Goal: Register for event/course

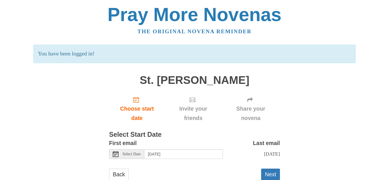
click at [130, 158] on div "Select Date" at bounding box center [126, 154] width 35 height 10
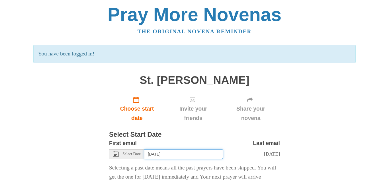
click at [193, 158] on input "[DATE]" at bounding box center [183, 154] width 79 height 10
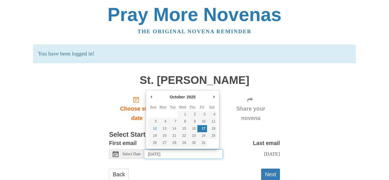
type input "[DATE]"
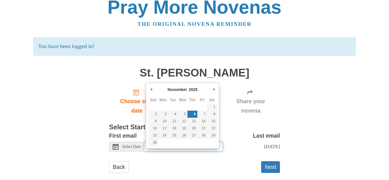
scroll to position [17, 0]
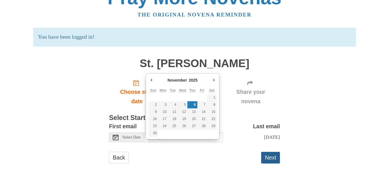
click at [272, 157] on button "Next" at bounding box center [270, 158] width 19 height 12
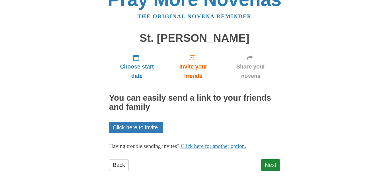
scroll to position [22, 0]
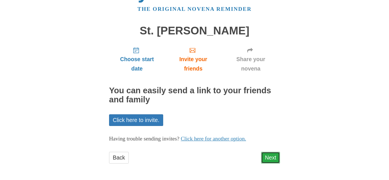
click at [276, 157] on link "Next" at bounding box center [270, 158] width 19 height 12
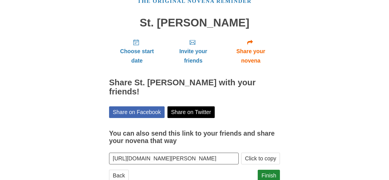
scroll to position [39, 0]
